Goal: Check status: Check status

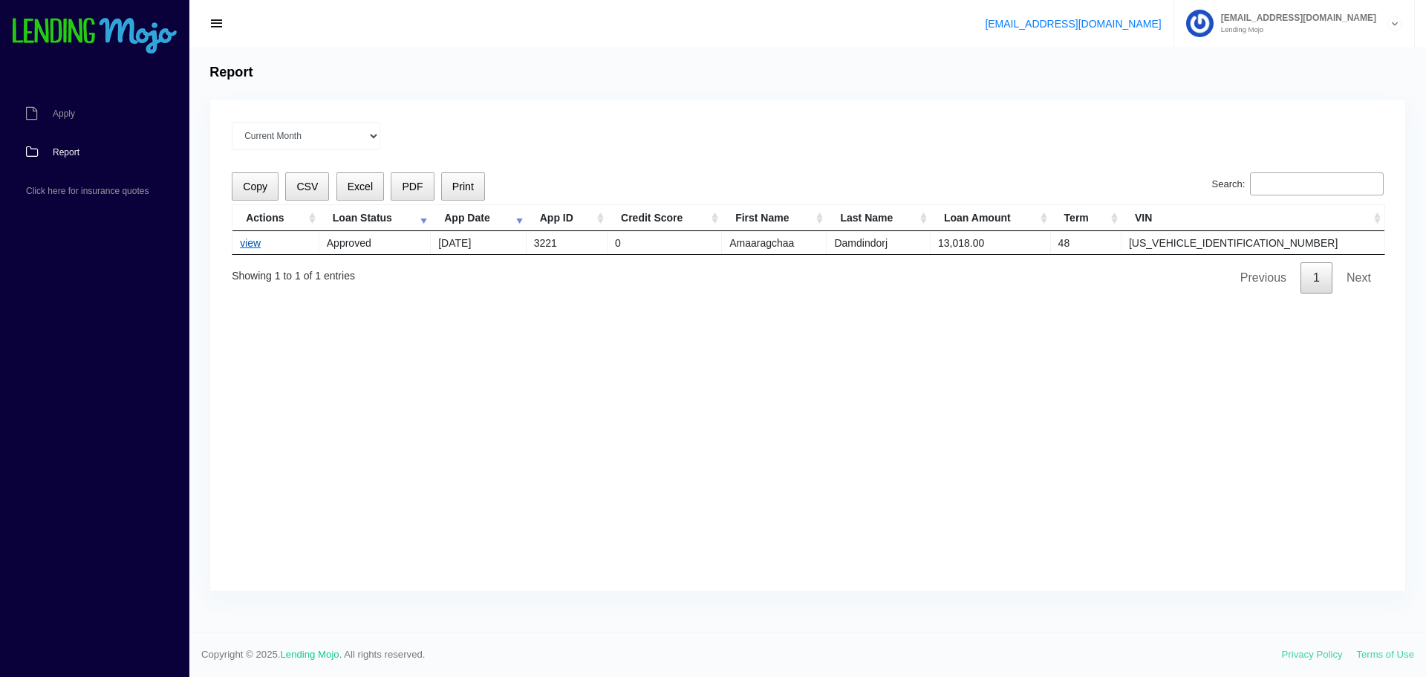
click at [259, 246] on link "view" at bounding box center [250, 243] width 21 height 12
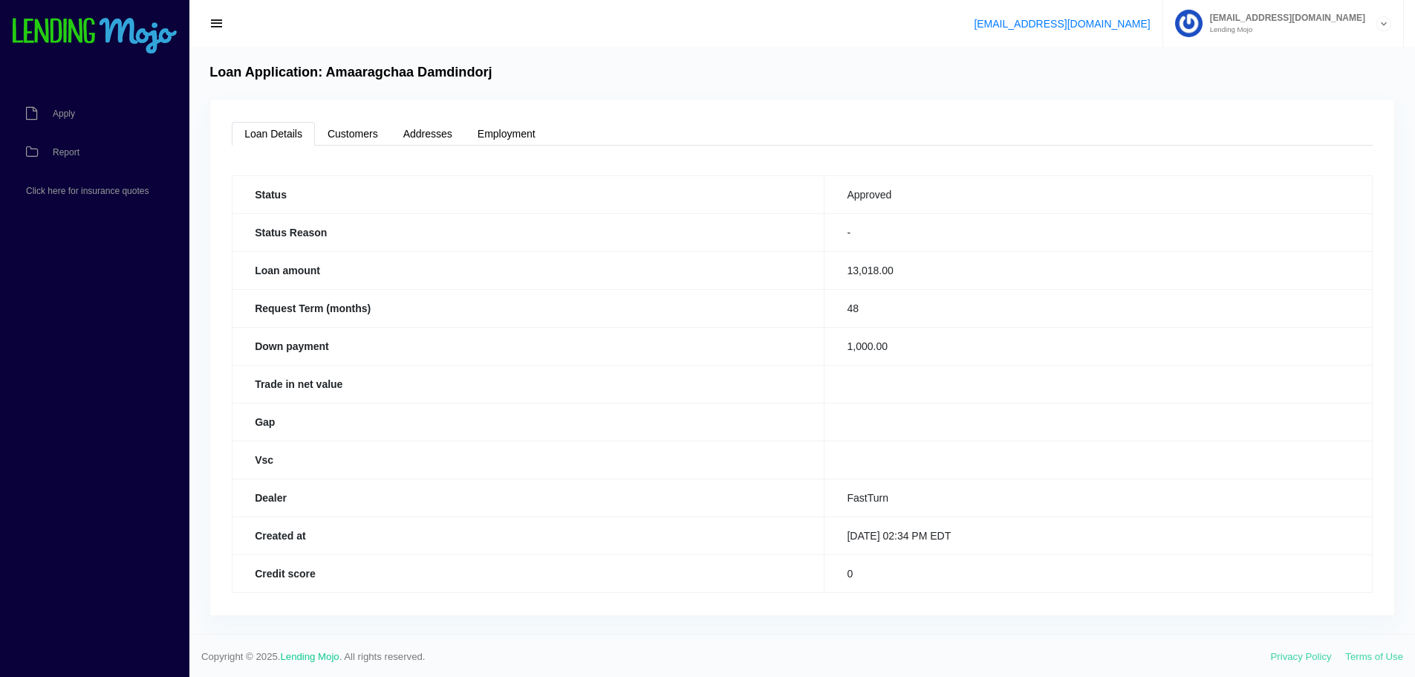
click at [209, 25] on button "button" at bounding box center [217, 23] width 33 height 21
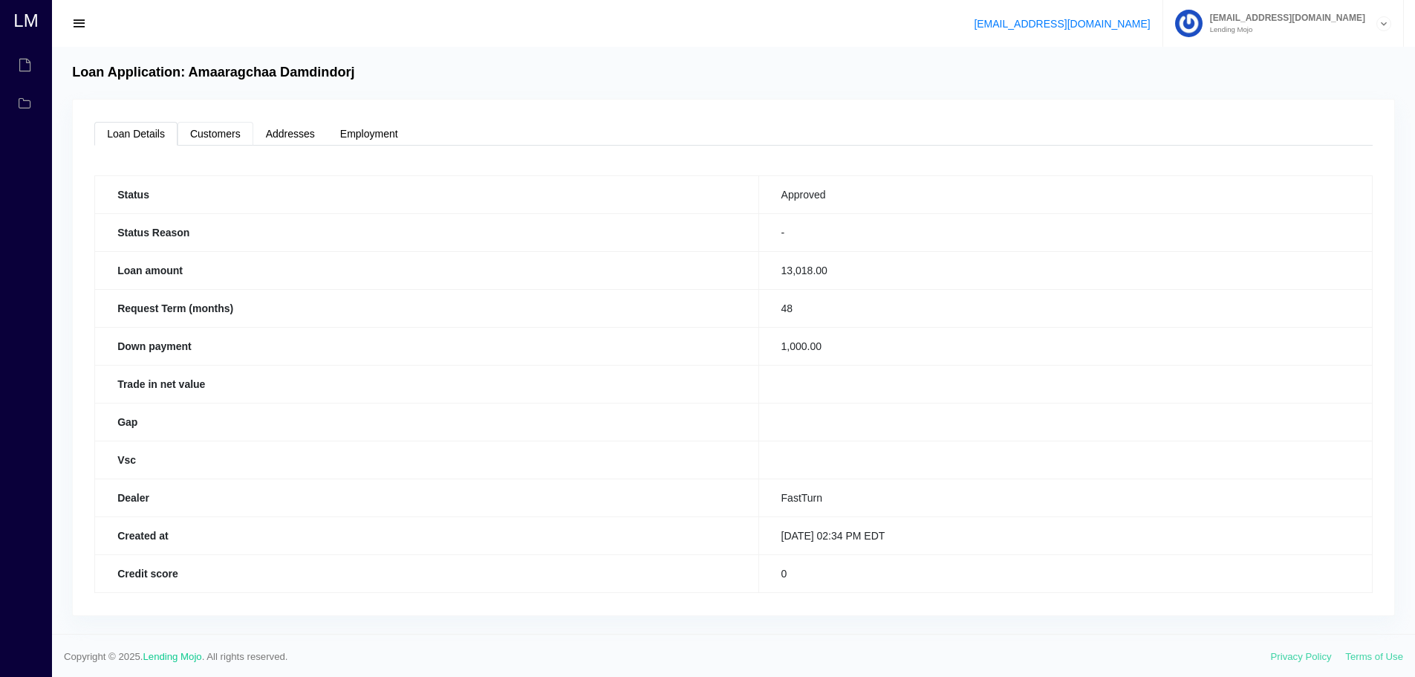
click at [215, 137] on link "Customers" at bounding box center [216, 134] width 76 height 24
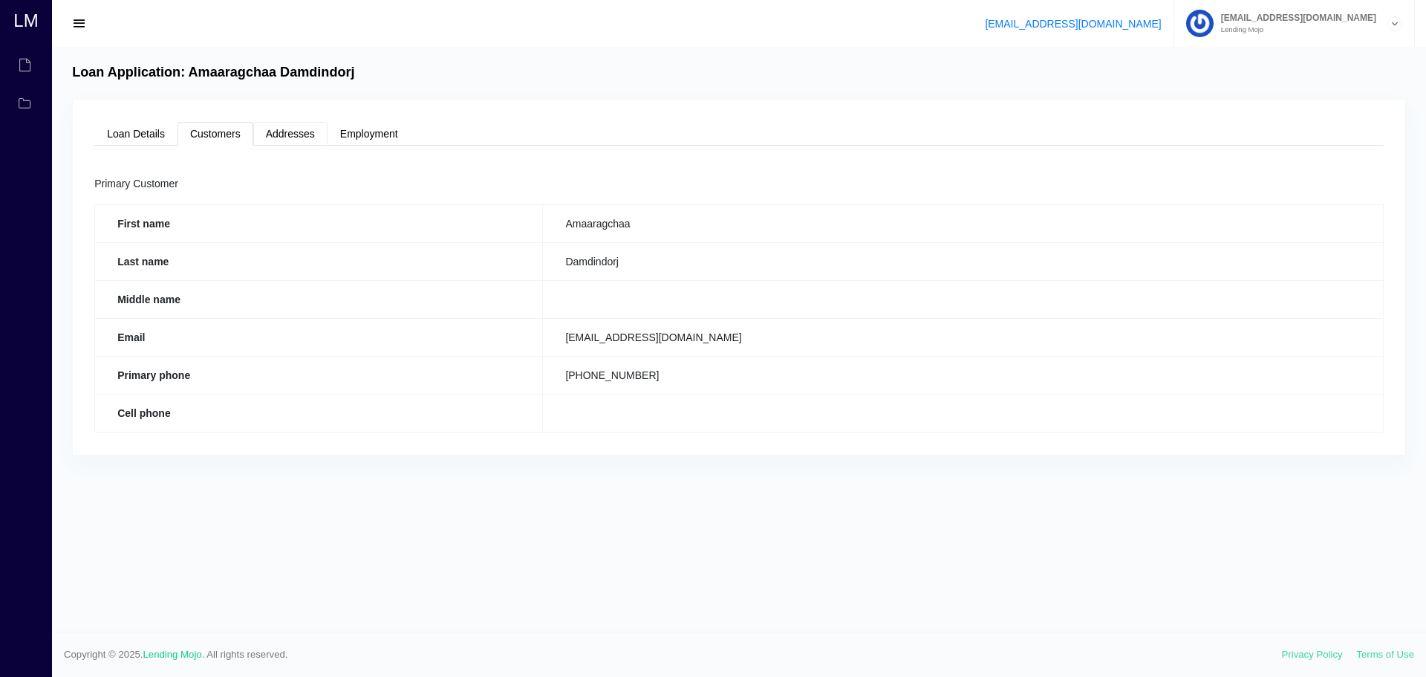
click at [291, 126] on link "Addresses" at bounding box center [290, 134] width 74 height 24
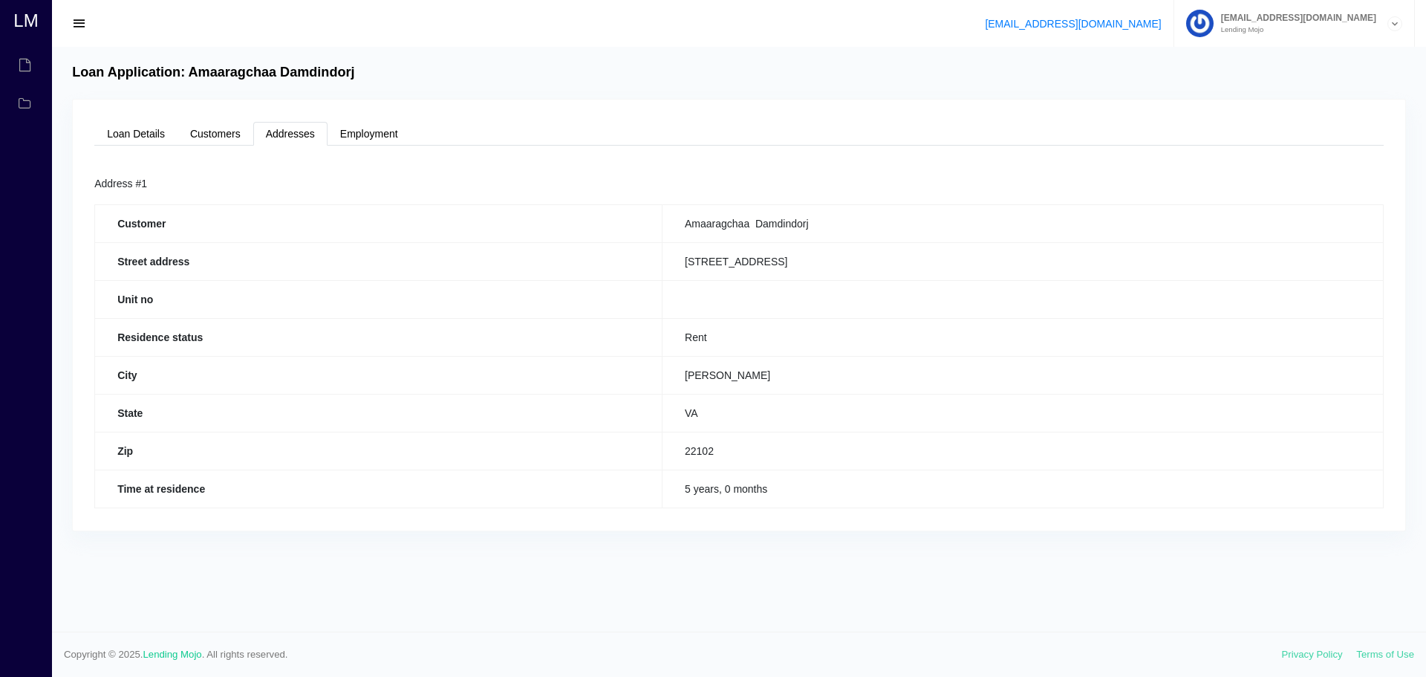
click at [82, 22] on span "button" at bounding box center [79, 24] width 15 height 16
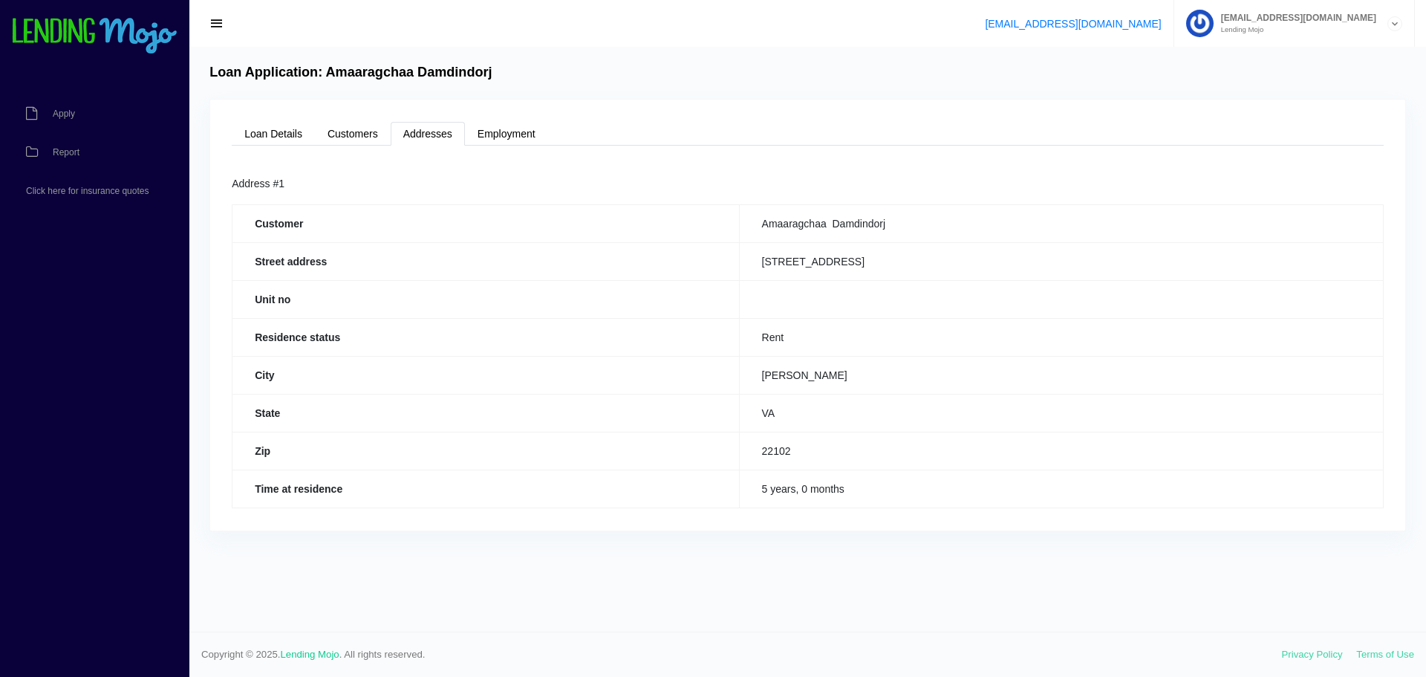
click at [212, 23] on span "button" at bounding box center [216, 24] width 15 height 16
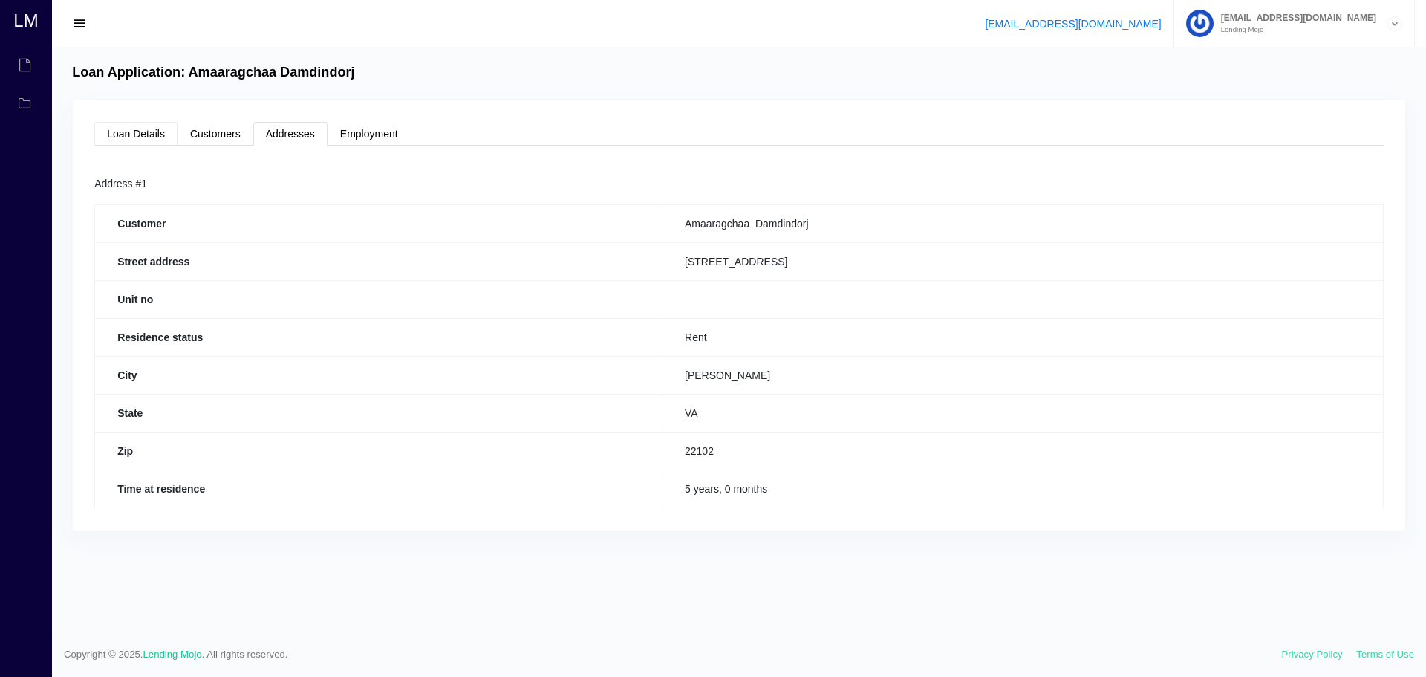
click at [134, 140] on link "Loan Details" at bounding box center [135, 134] width 83 height 24
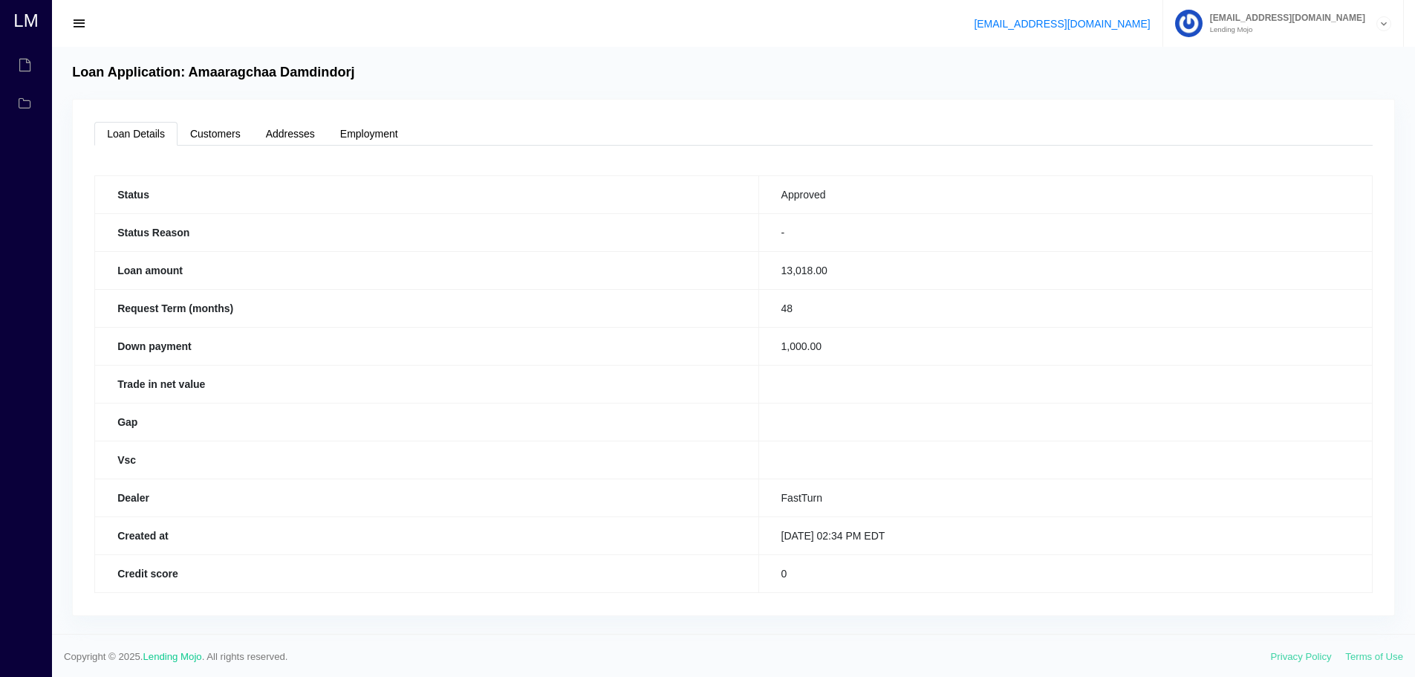
scroll to position [2, 0]
click at [86, 22] on span "button" at bounding box center [79, 24] width 15 height 16
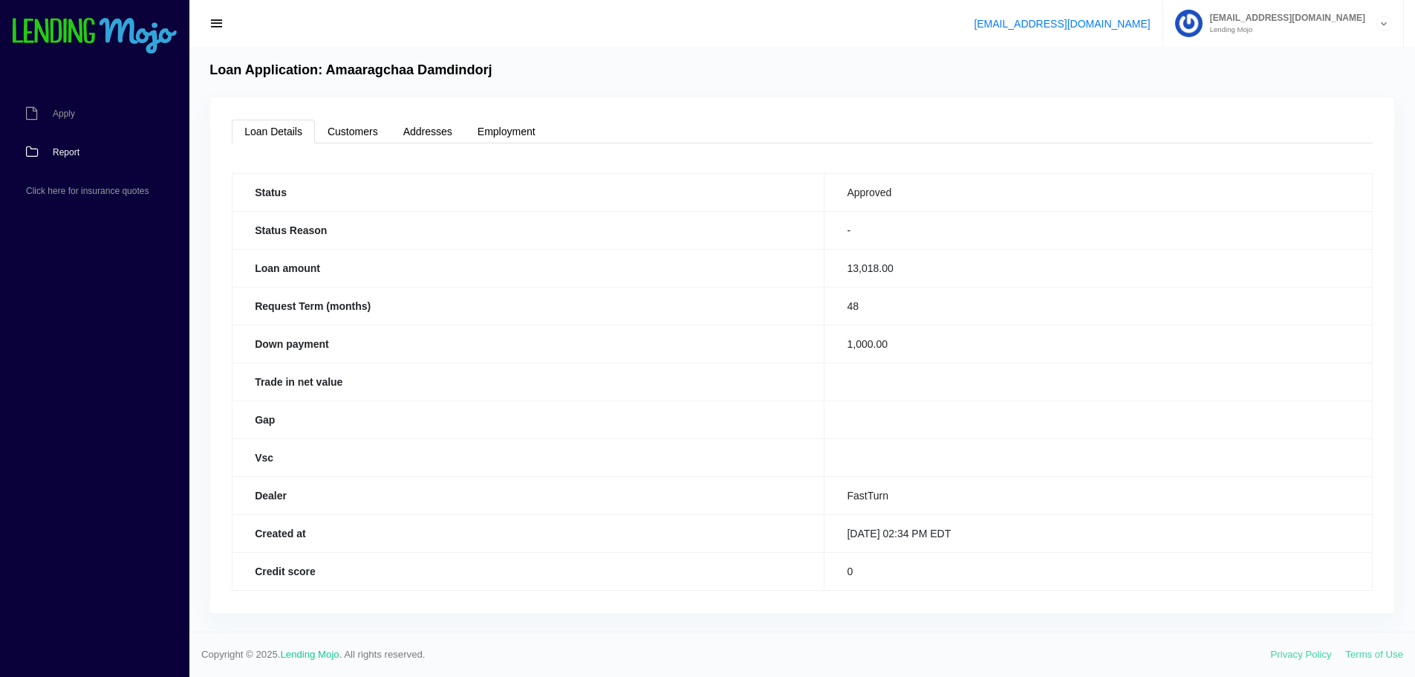
click at [69, 149] on span "Report" at bounding box center [66, 152] width 27 height 9
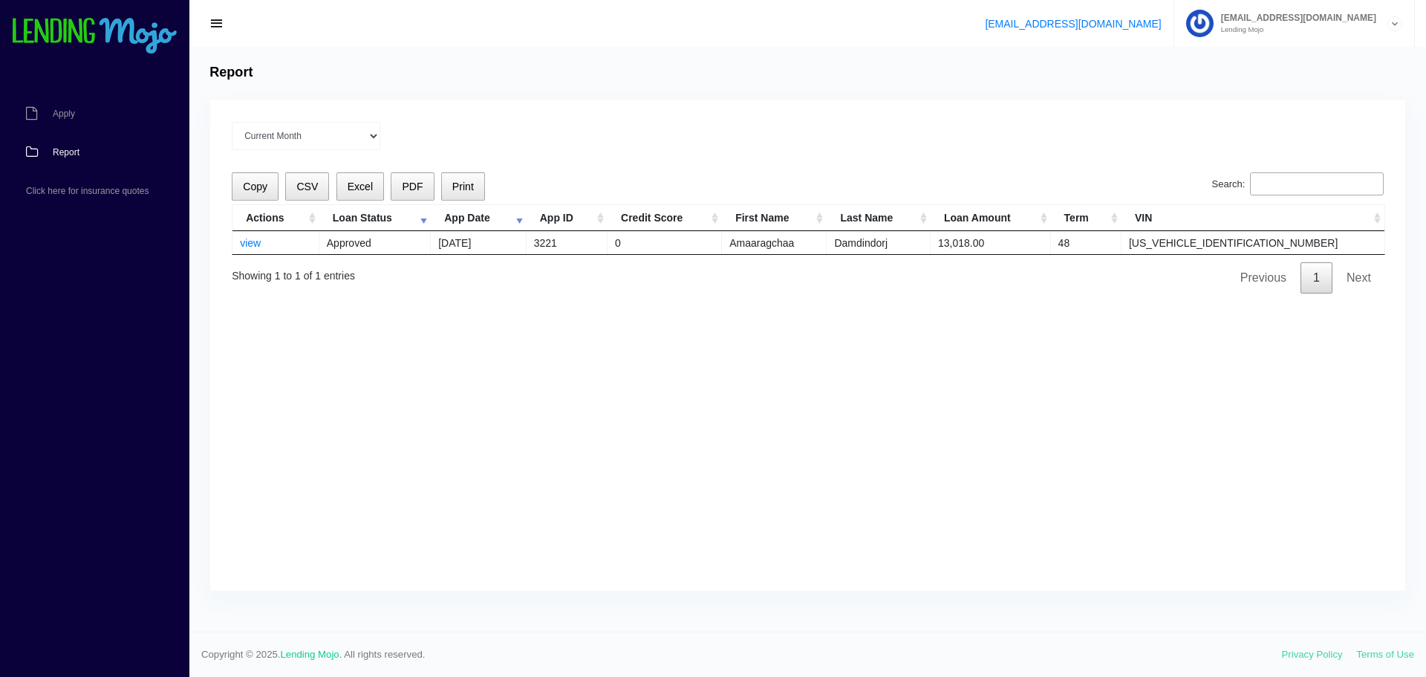
click at [478, 241] on td "09/03/2025" at bounding box center [479, 242] width 96 height 23
click at [247, 245] on link "view" at bounding box center [250, 243] width 21 height 12
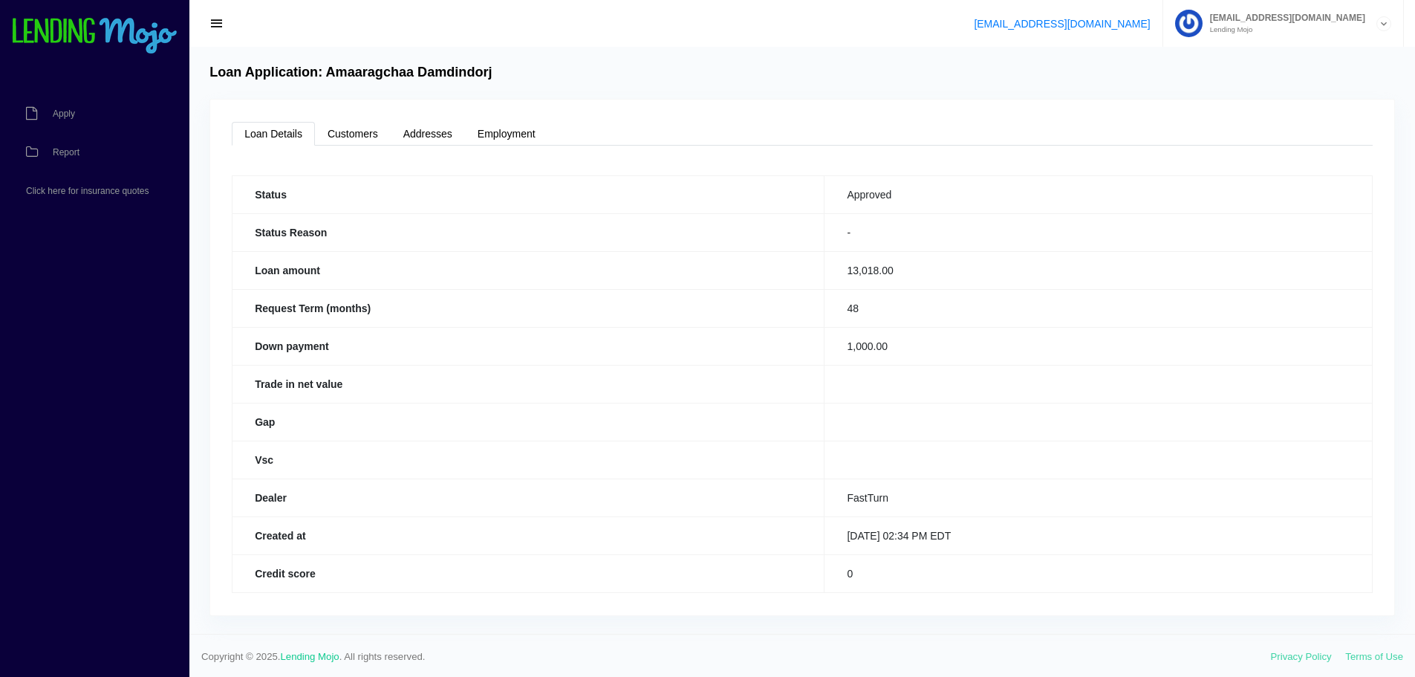
click at [829, 195] on td "Approved" at bounding box center [1097, 194] width 547 height 38
click at [348, 127] on link "Customers" at bounding box center [353, 132] width 76 height 24
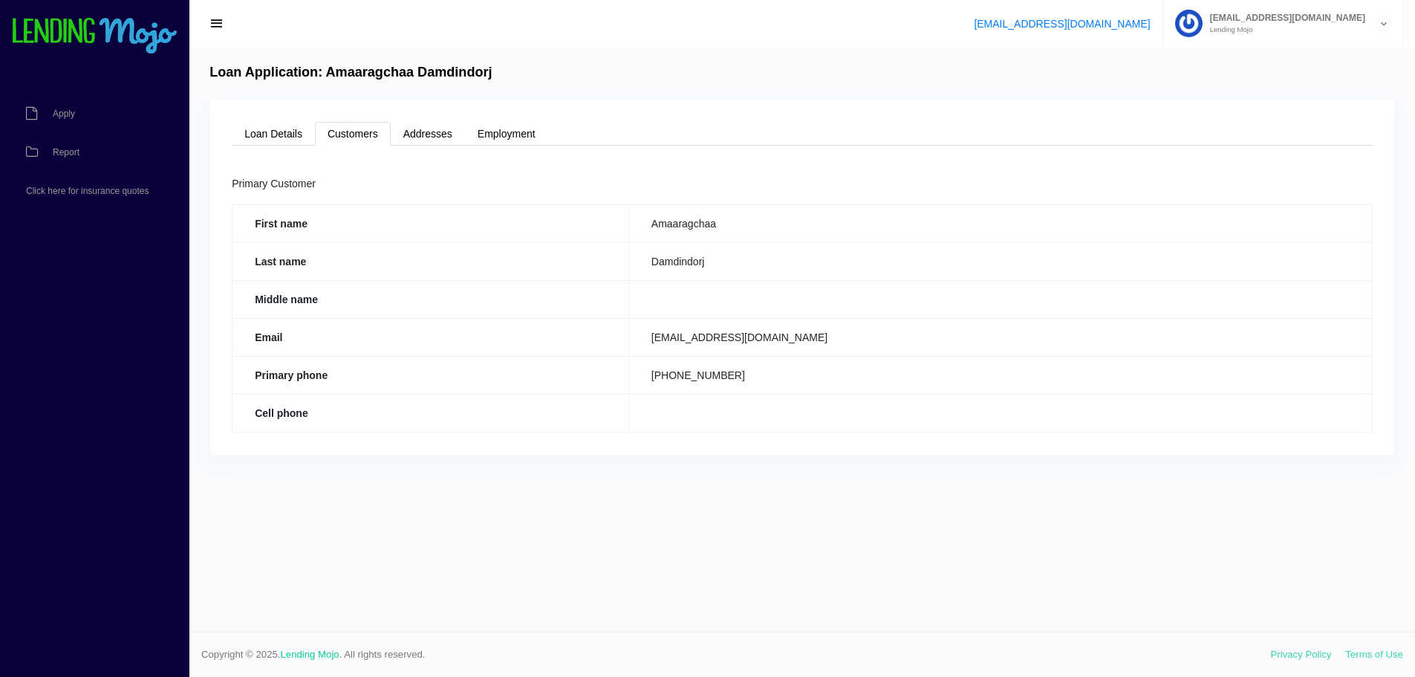
scroll to position [0, 0]
click at [751, 220] on td "Amaaragchaa" at bounding box center [1008, 223] width 751 height 38
click at [447, 136] on link "Addresses" at bounding box center [428, 134] width 74 height 24
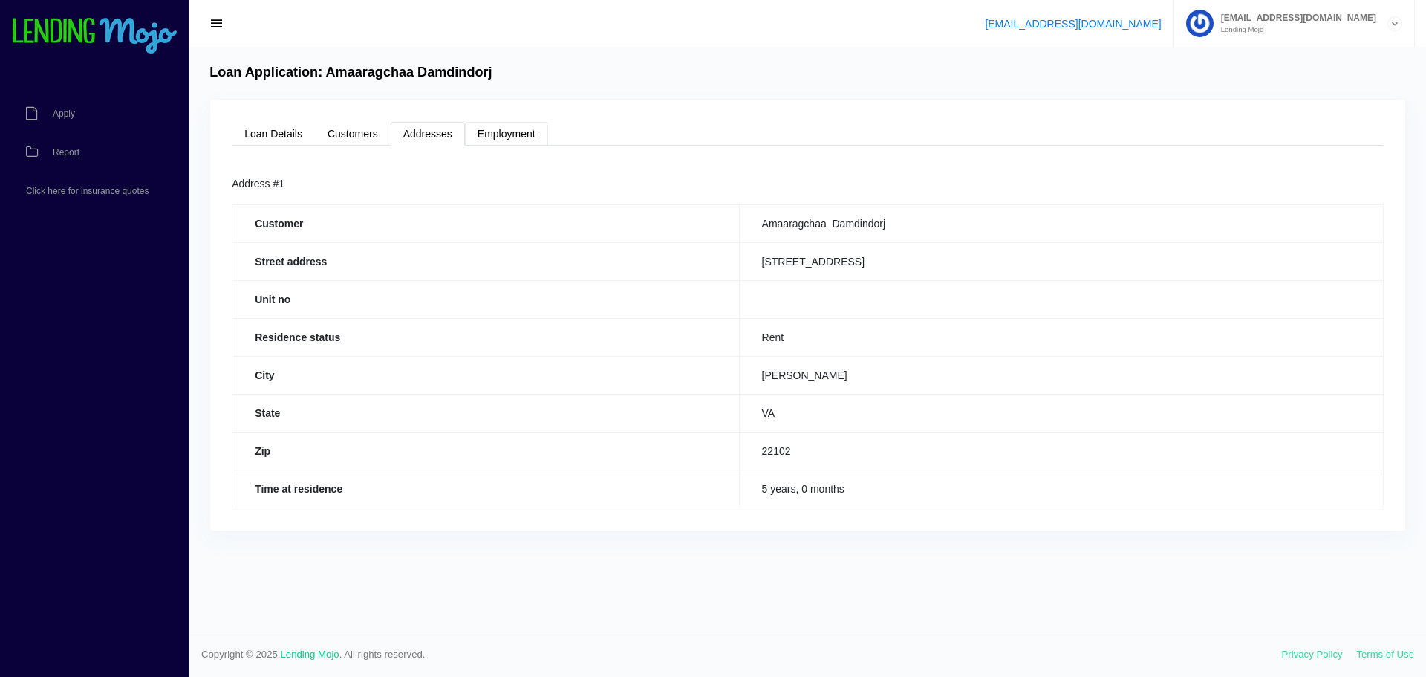
click at [495, 135] on link "Employment" at bounding box center [506, 134] width 83 height 24
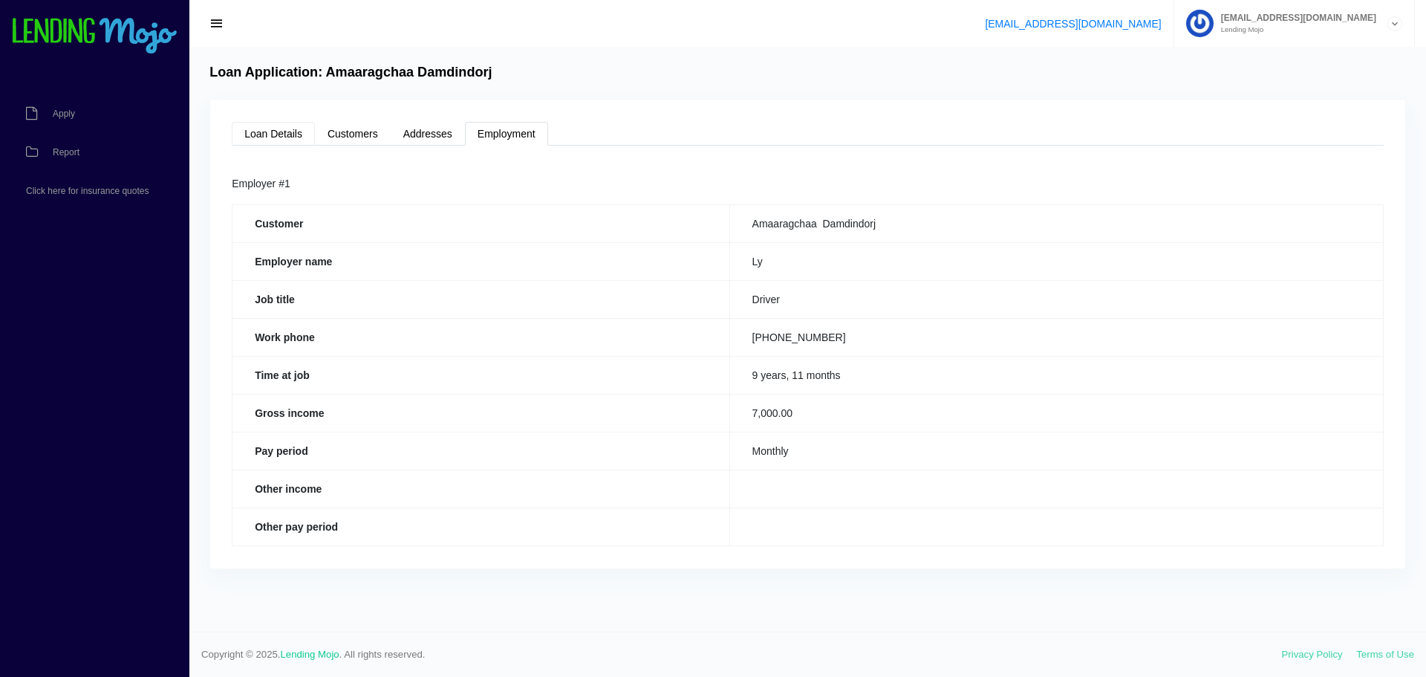
click at [284, 126] on link "Loan Details" at bounding box center [273, 134] width 83 height 24
